Goal: Information Seeking & Learning: Learn about a topic

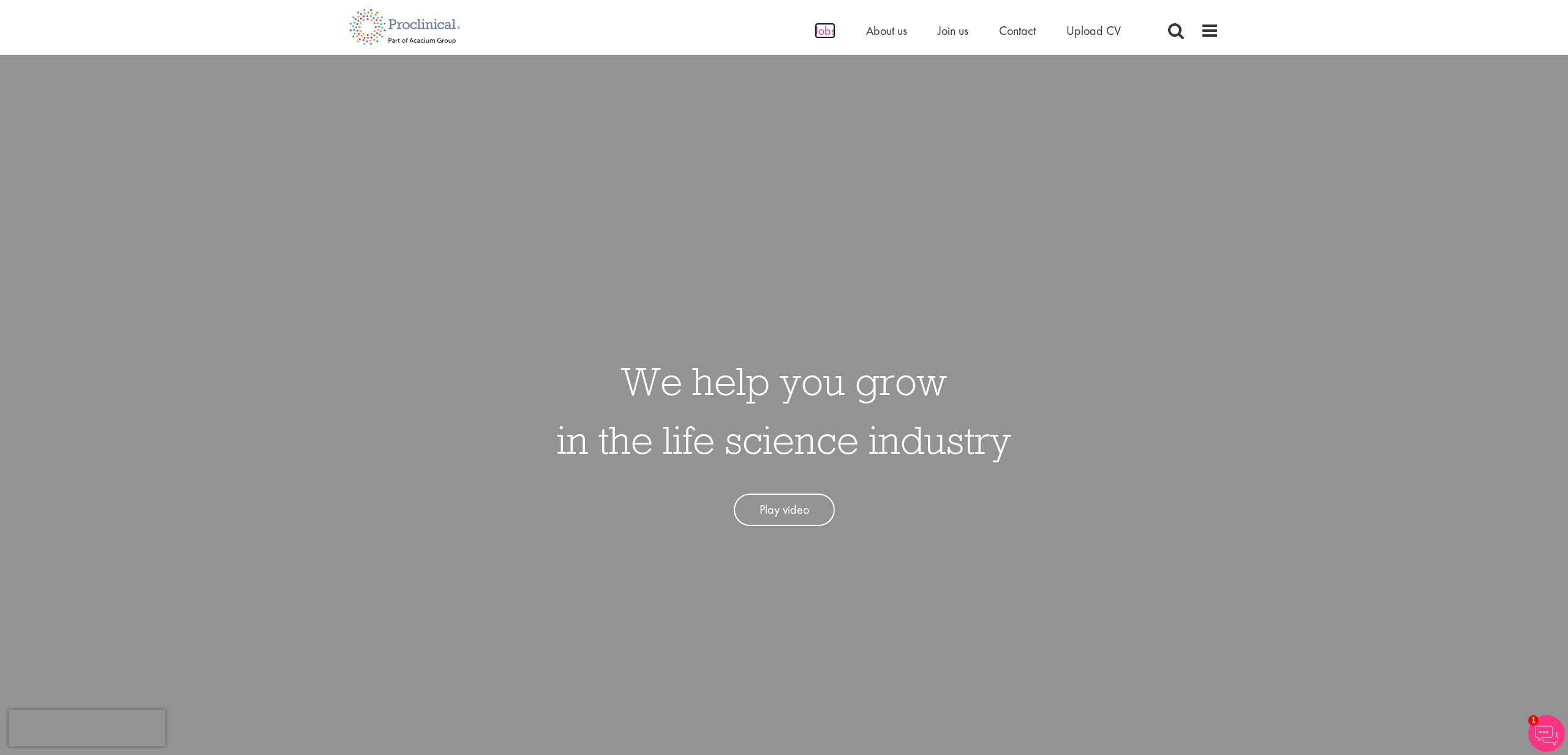
click at [829, 31] on span "Jobs" at bounding box center [825, 31] width 21 height 16
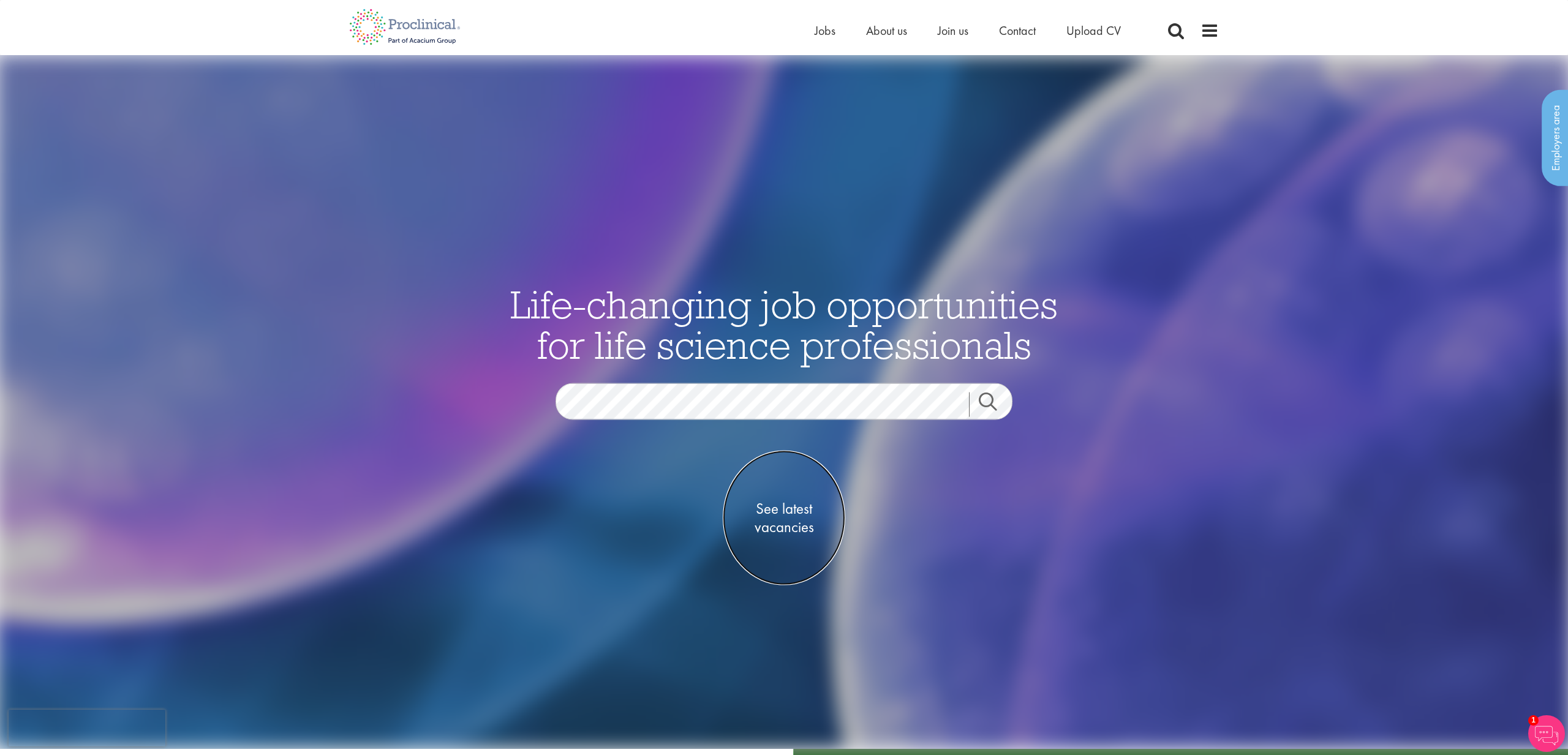
click at [781, 516] on span "See latest vacancies" at bounding box center [783, 518] width 123 height 36
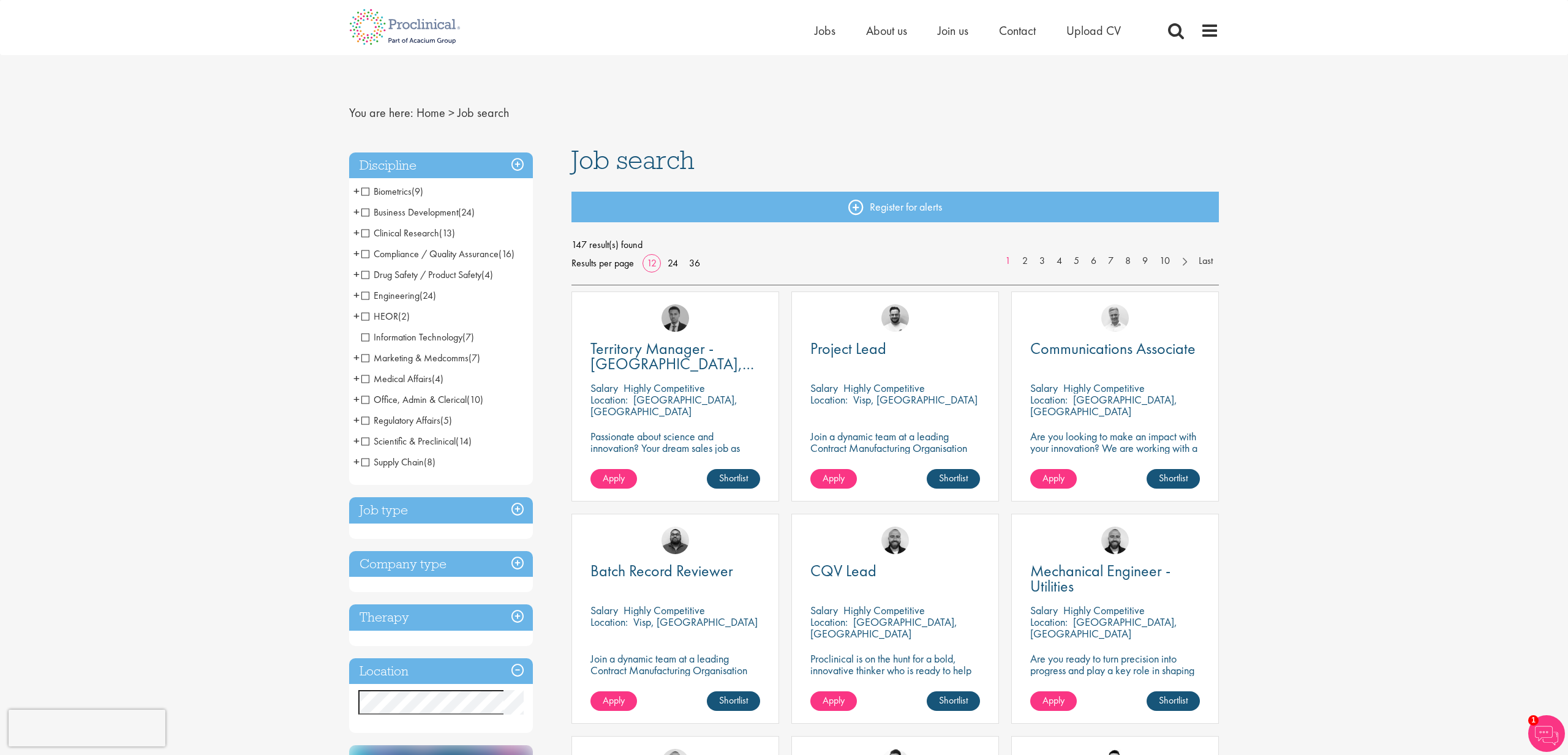
click at [358, 294] on span "+" at bounding box center [357, 295] width 6 height 18
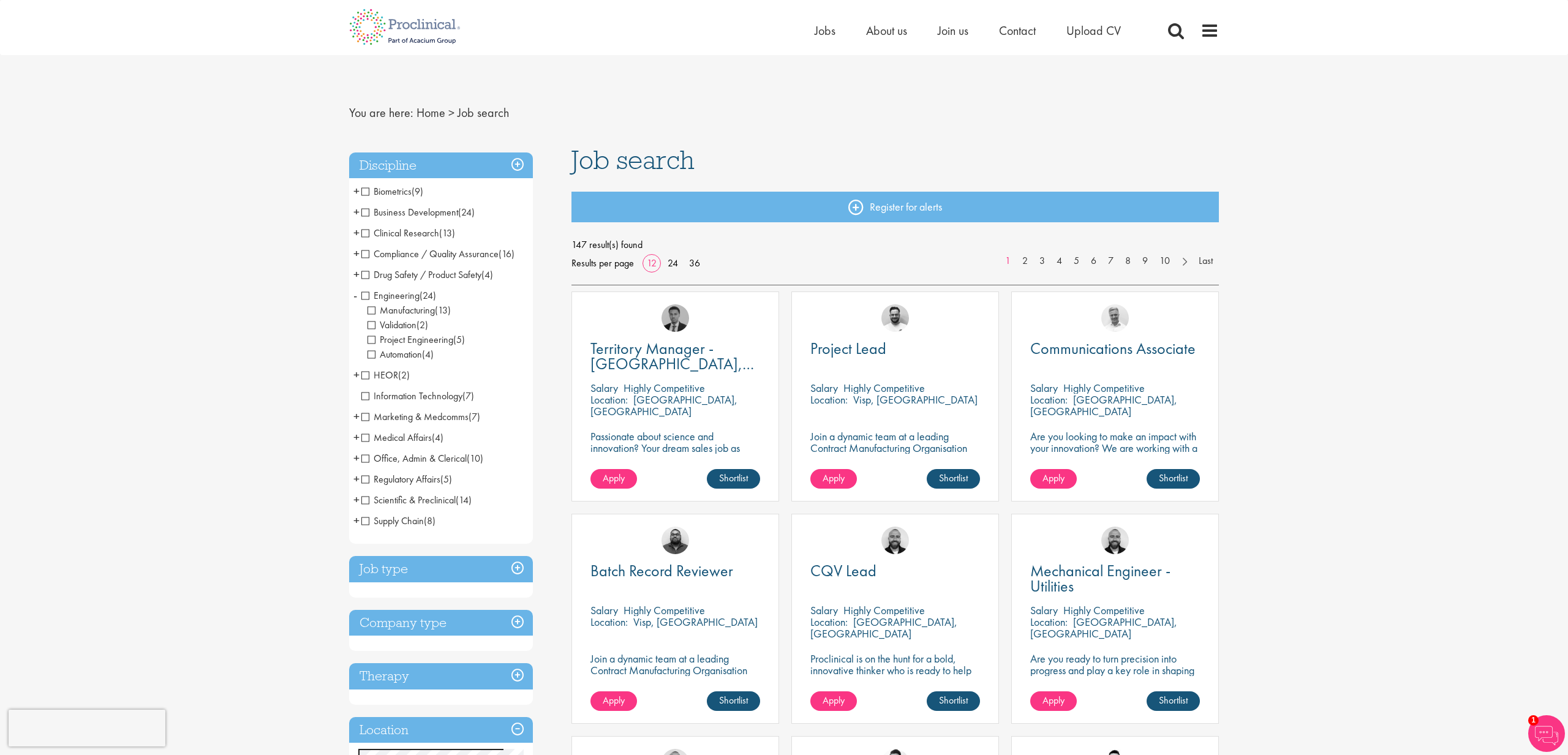
click at [358, 294] on li "Engineering (24) - + Manufacturing (13) Validation (2) Project Engineering (5) …" at bounding box center [441, 325] width 184 height 80
click at [355, 374] on span "+" at bounding box center [357, 374] width 6 height 18
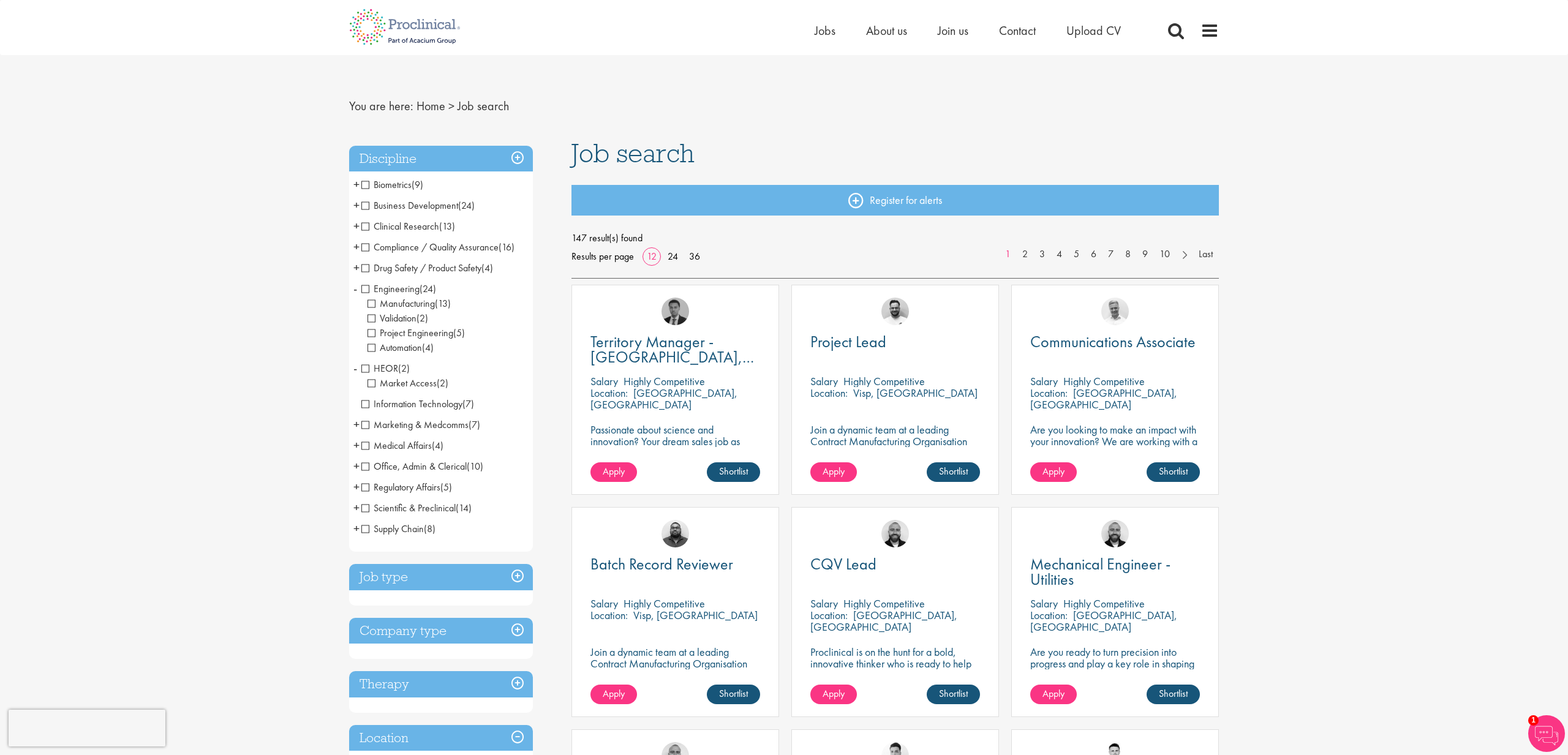
scroll to position [11, 0]
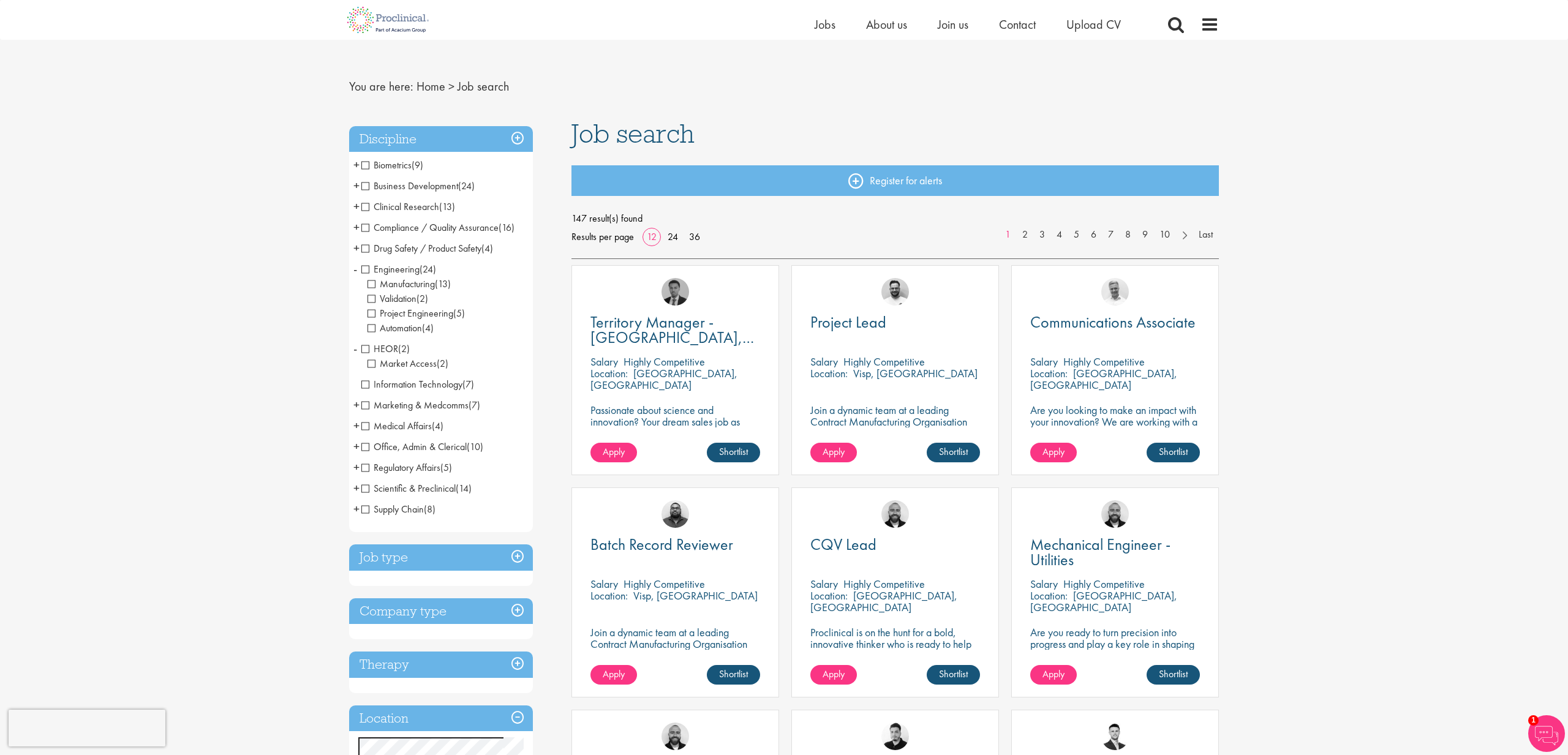
click at [356, 487] on span "+" at bounding box center [357, 488] width 6 height 18
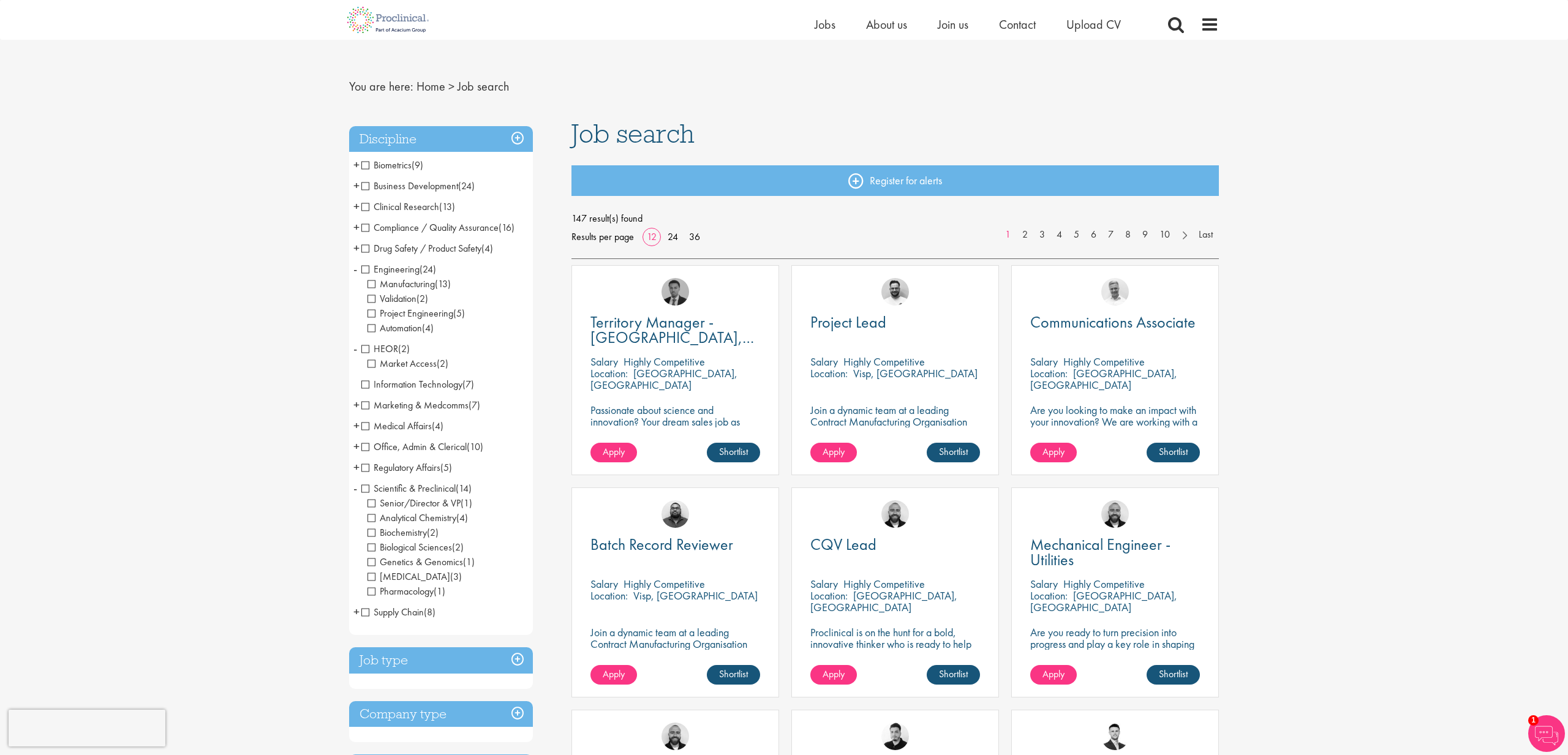
click at [415, 329] on span "Automation" at bounding box center [394, 328] width 55 height 13
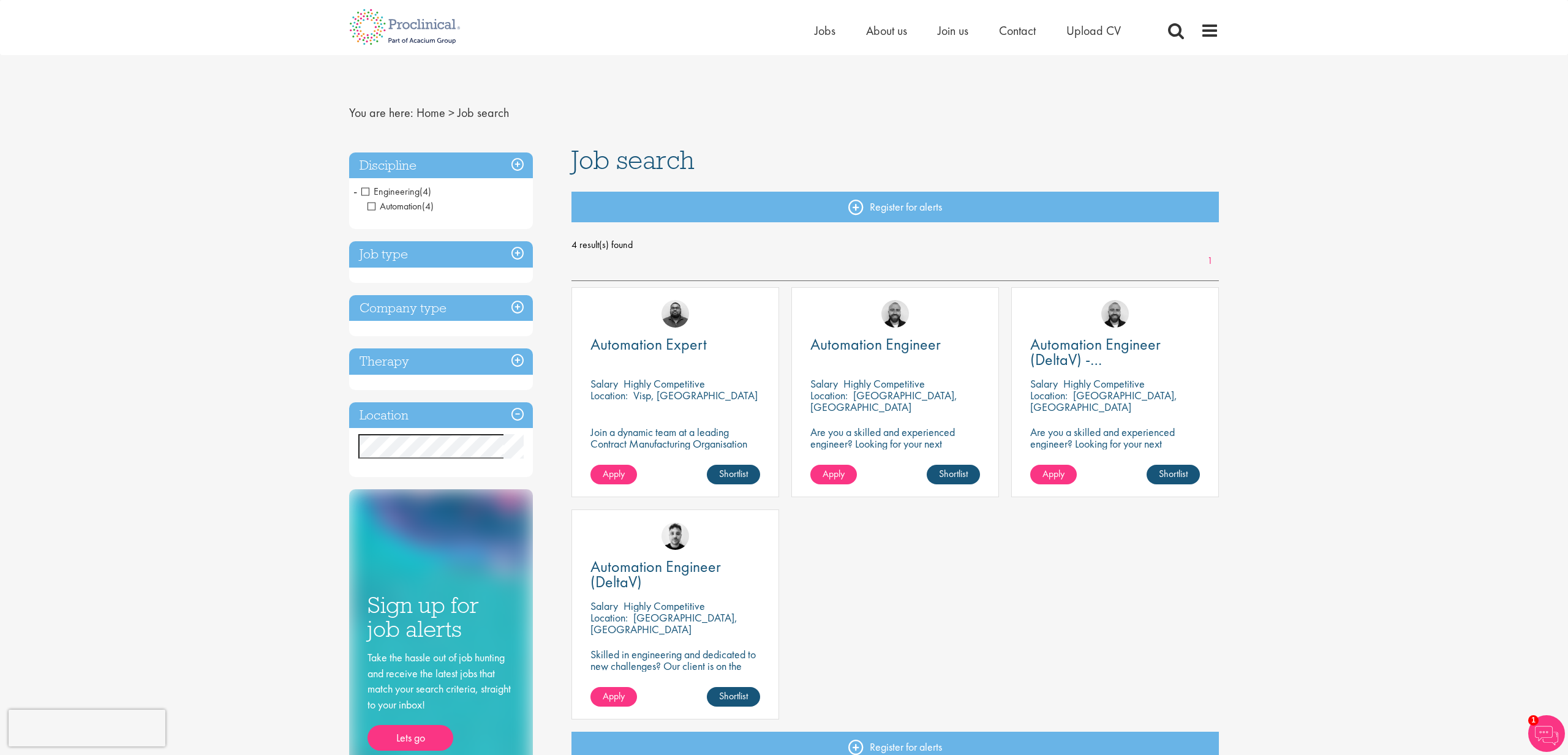
click at [373, 206] on span "Automation" at bounding box center [394, 206] width 55 height 13
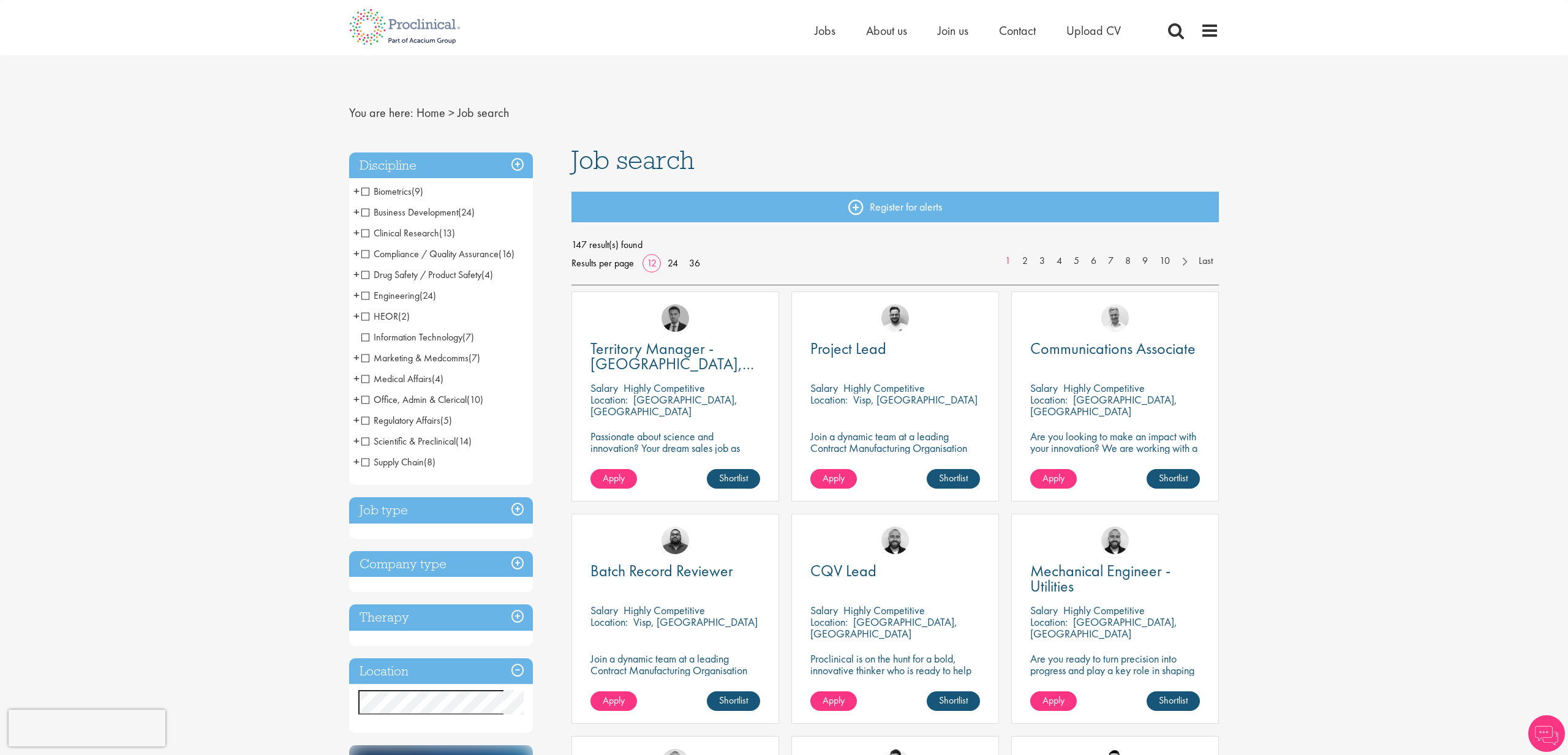
click at [358, 192] on span "+" at bounding box center [357, 191] width 6 height 18
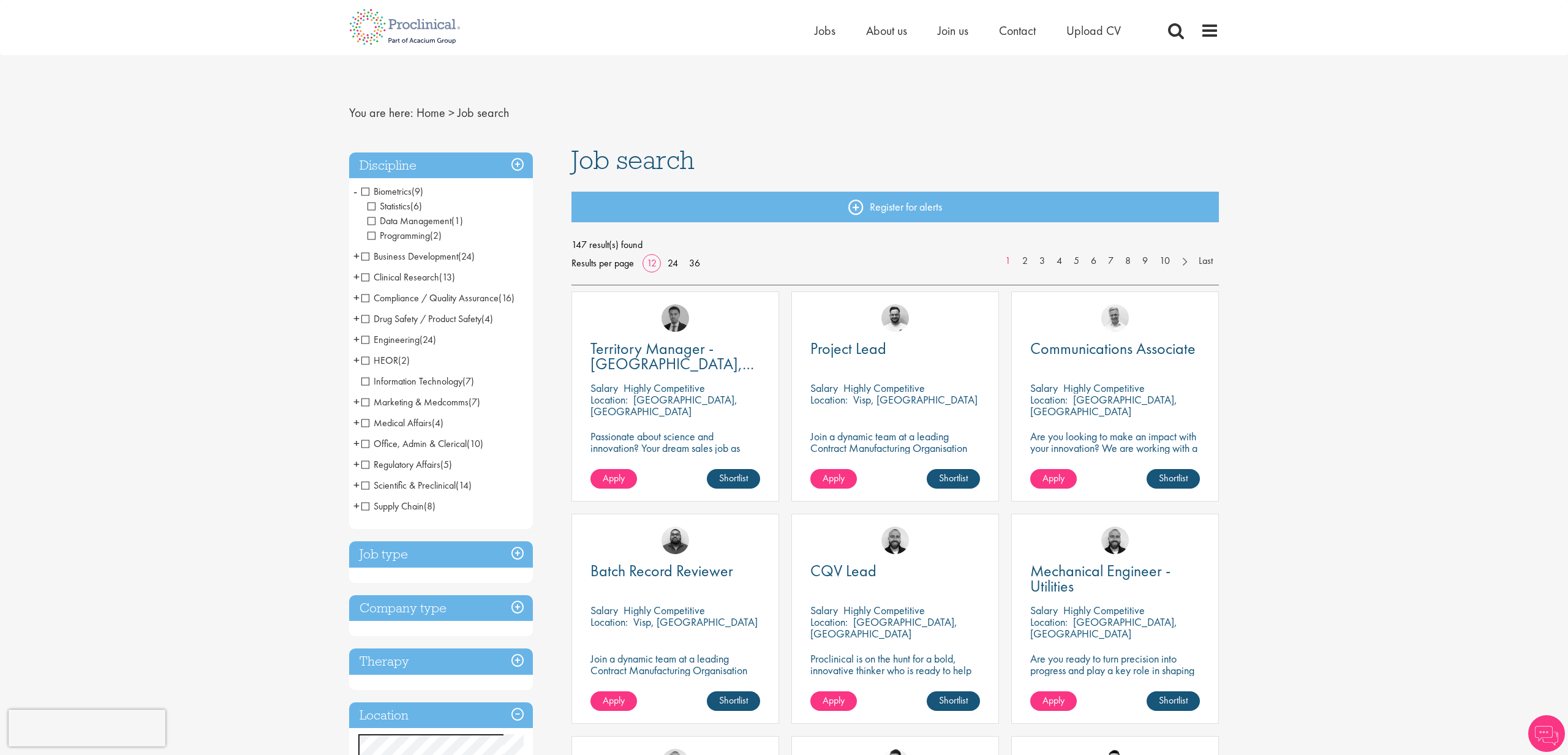
click at [358, 192] on li "Biometrics (9) - + Statistics (6) Data Management (1) Programming (2)" at bounding box center [441, 214] width 184 height 65
click at [355, 256] on span "+" at bounding box center [357, 256] width 6 height 18
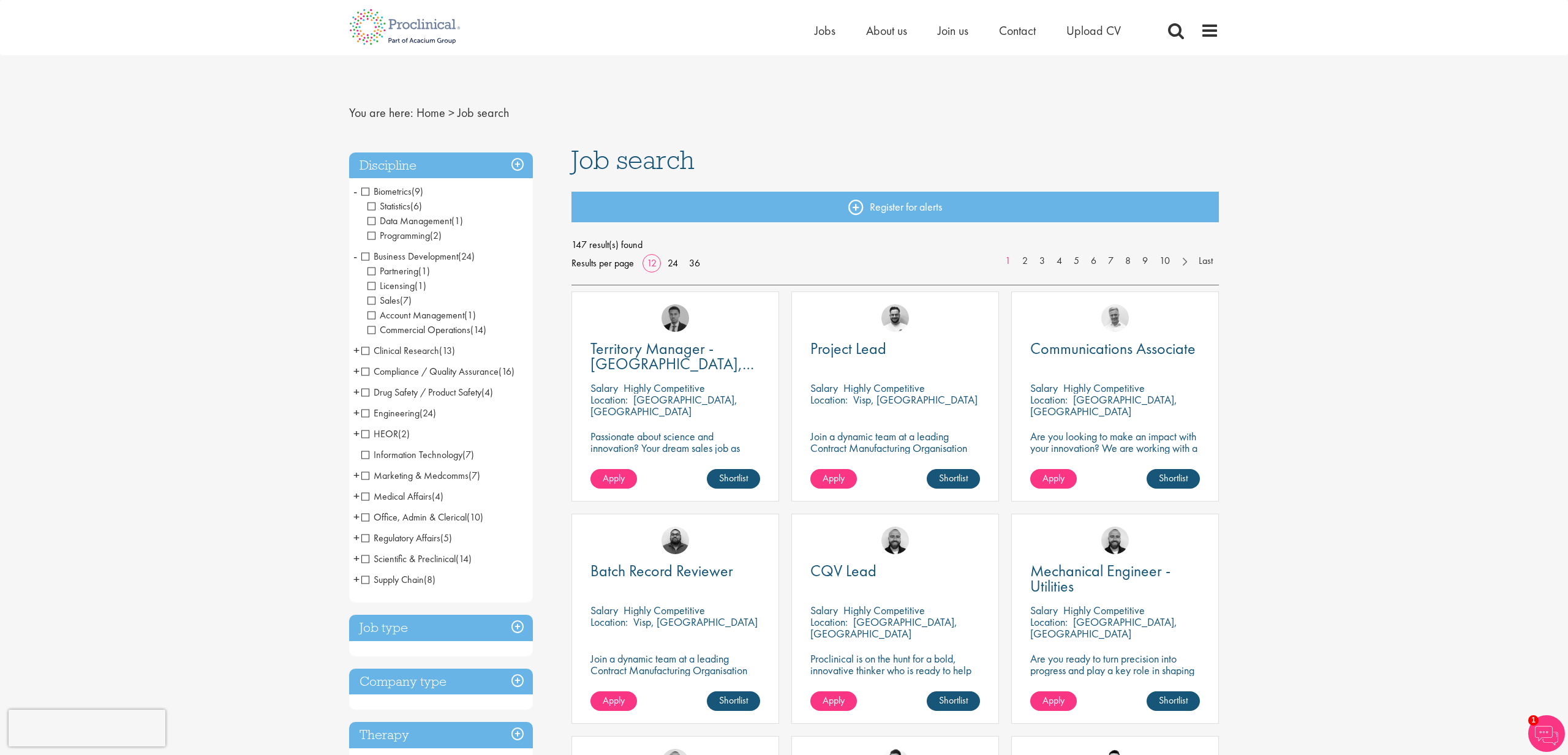
click at [356, 254] on span "-" at bounding box center [355, 256] width 4 height 18
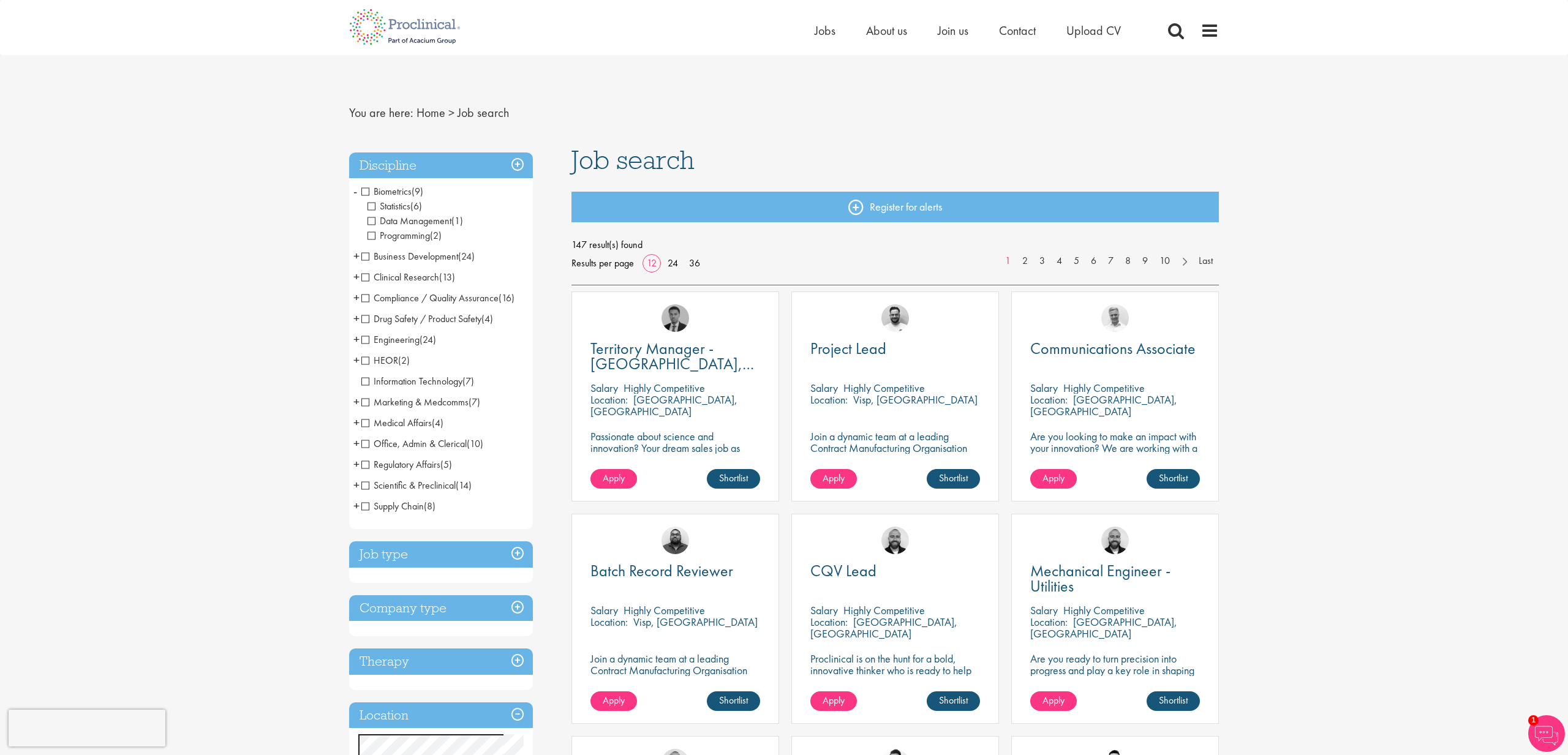
click at [386, 381] on span "Information Technology" at bounding box center [412, 381] width 101 height 13
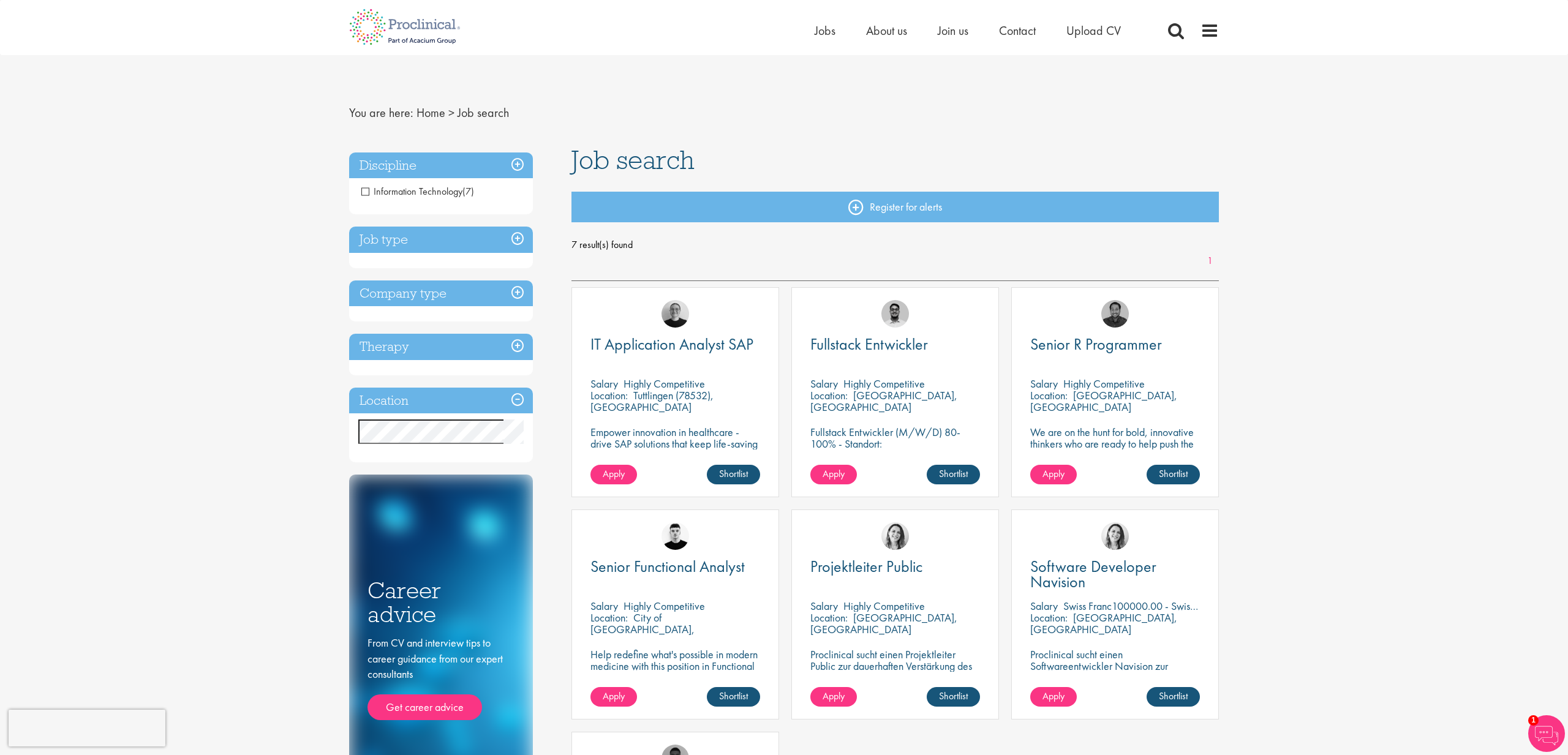
click at [367, 189] on span "Information Technology" at bounding box center [412, 192] width 101 height 13
